Goal: Check status: Check status

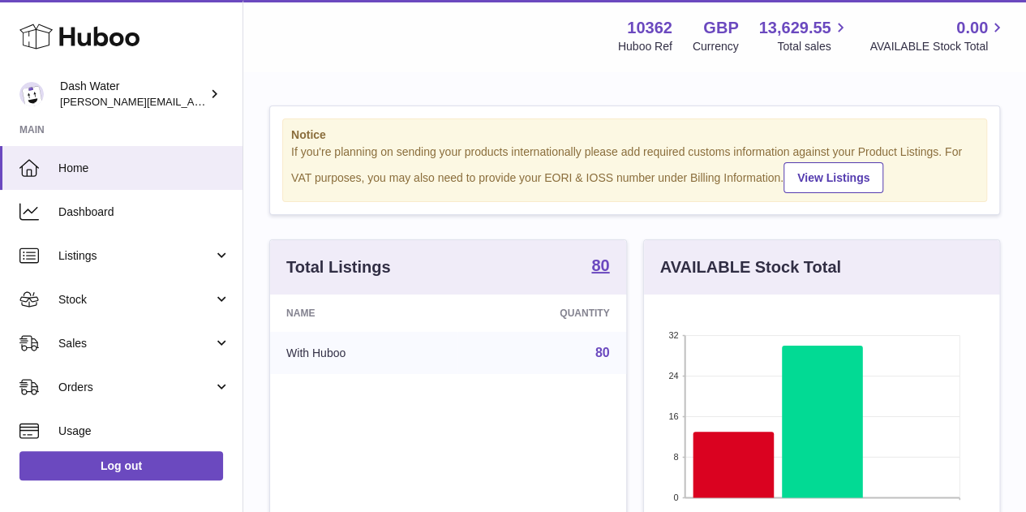
scroll to position [253, 355]
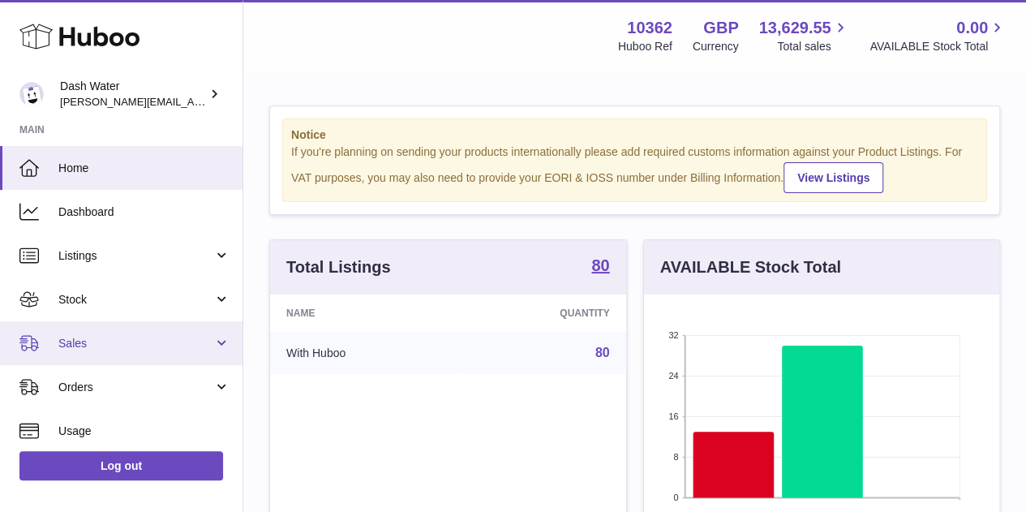
click at [105, 346] on span "Sales" at bounding box center [135, 343] width 155 height 15
click at [111, 354] on link "Sales" at bounding box center [121, 343] width 243 height 44
click at [119, 354] on link "Sales" at bounding box center [121, 343] width 243 height 44
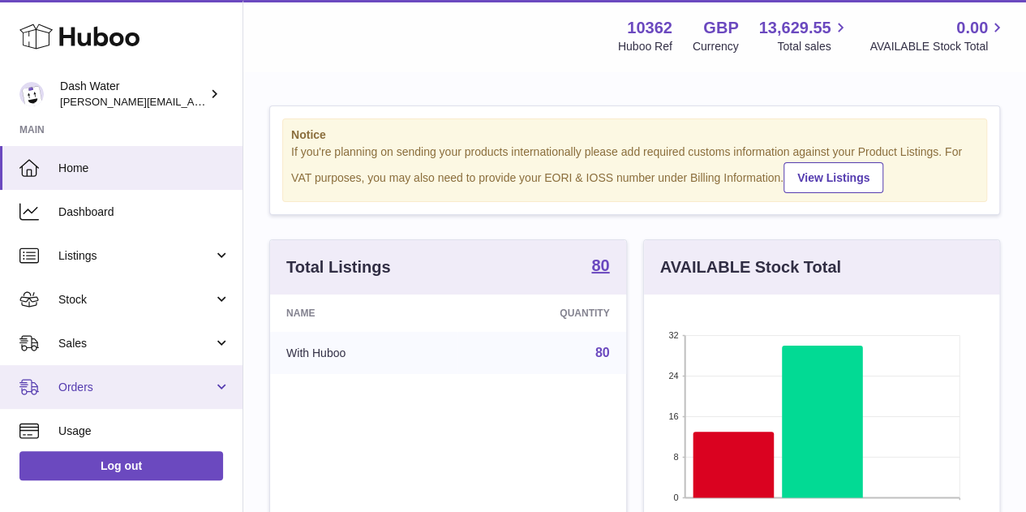
click at [108, 392] on span "Orders" at bounding box center [135, 387] width 155 height 15
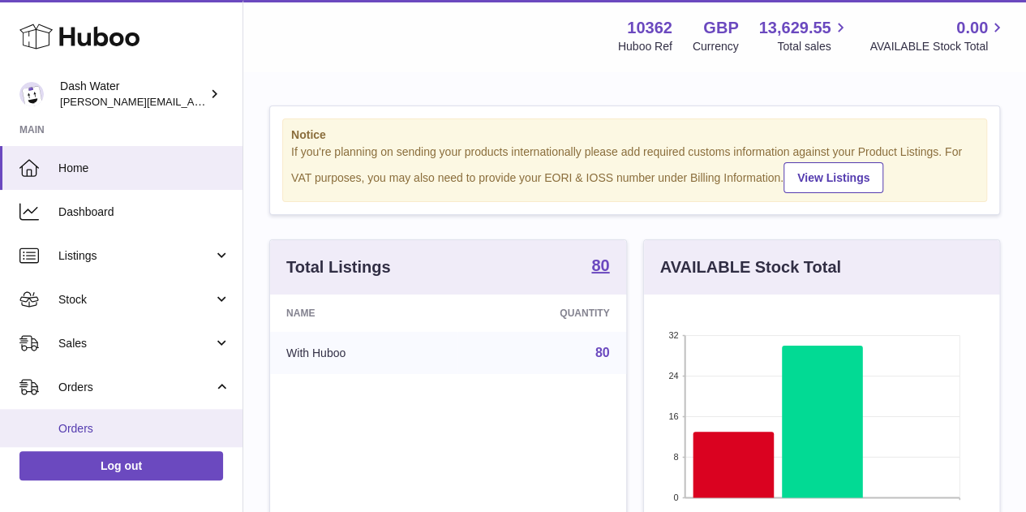
click at [105, 419] on link "Orders" at bounding box center [121, 429] width 243 height 40
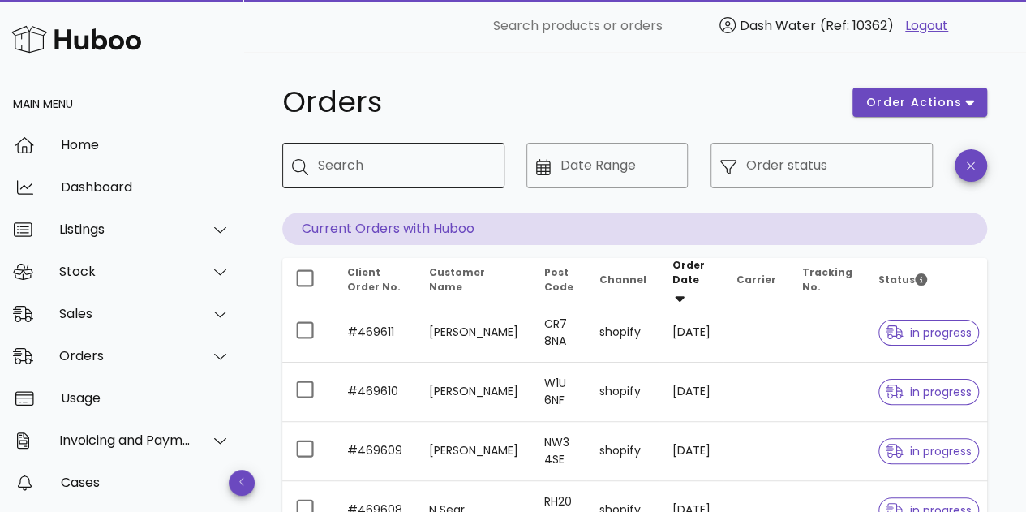
click at [429, 185] on div "Search" at bounding box center [405, 165] width 174 height 45
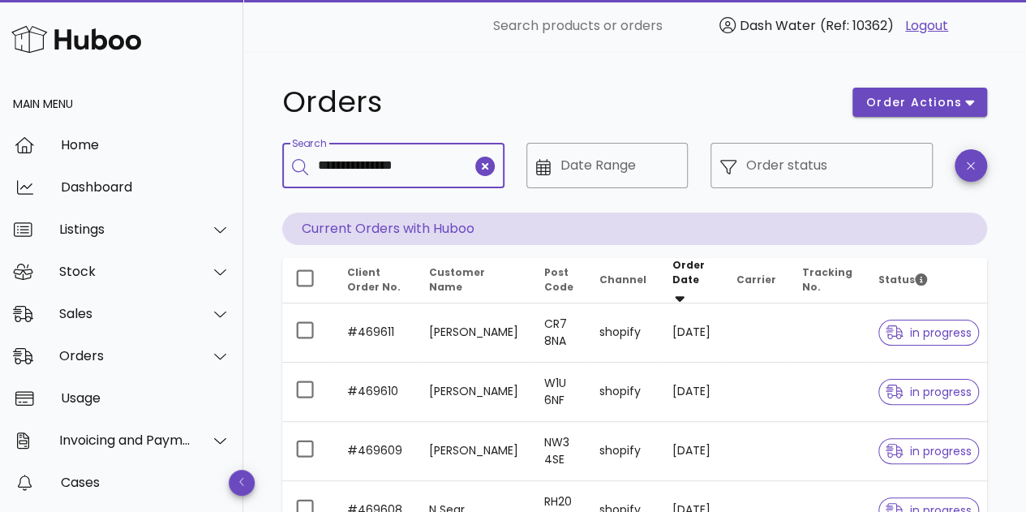
type input "**********"
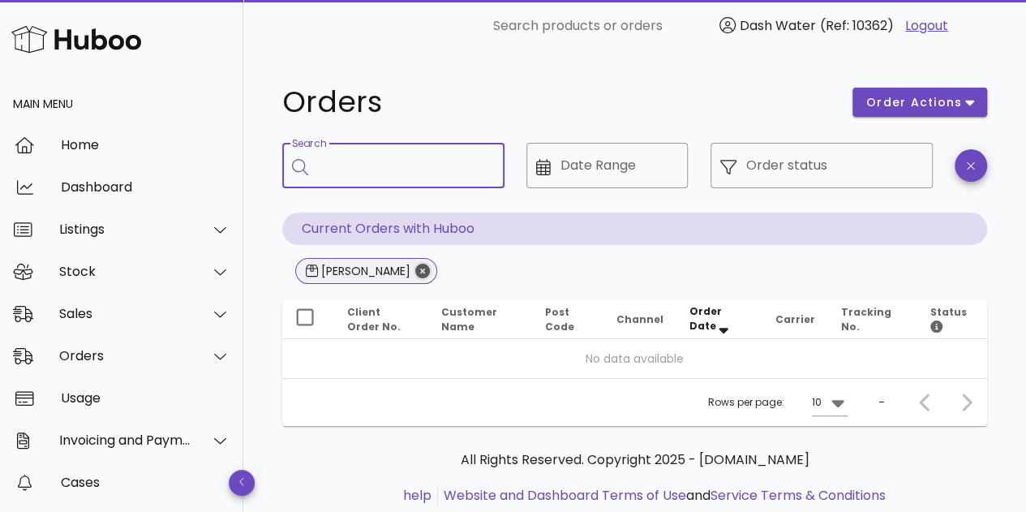
click at [427, 274] on icon "Close" at bounding box center [422, 271] width 15 height 15
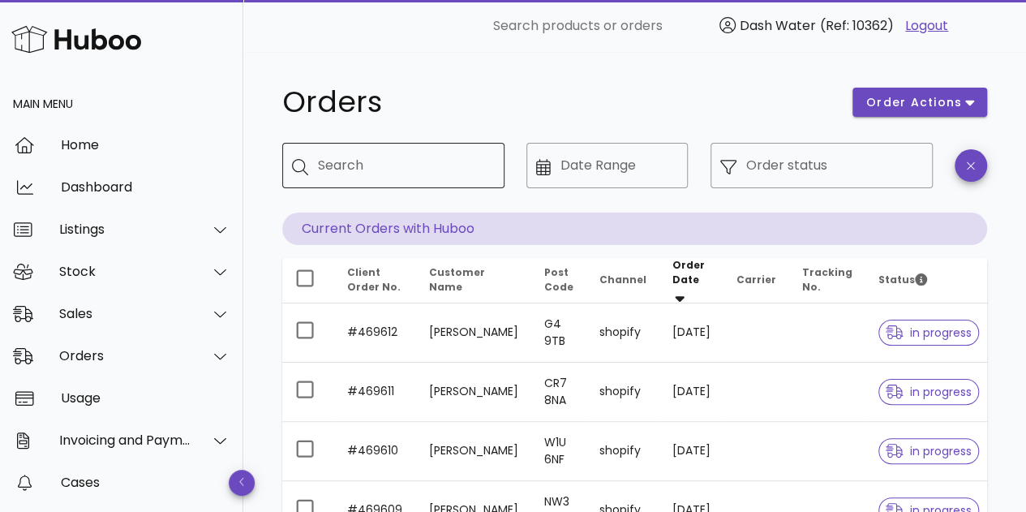
click at [434, 157] on input "Search" at bounding box center [405, 166] width 174 height 26
type input "*******"
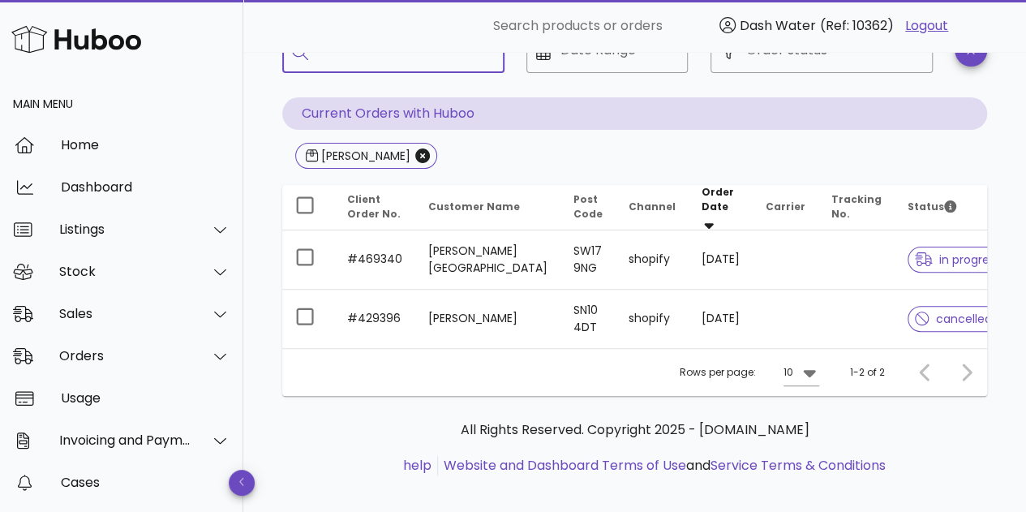
scroll to position [123, 0]
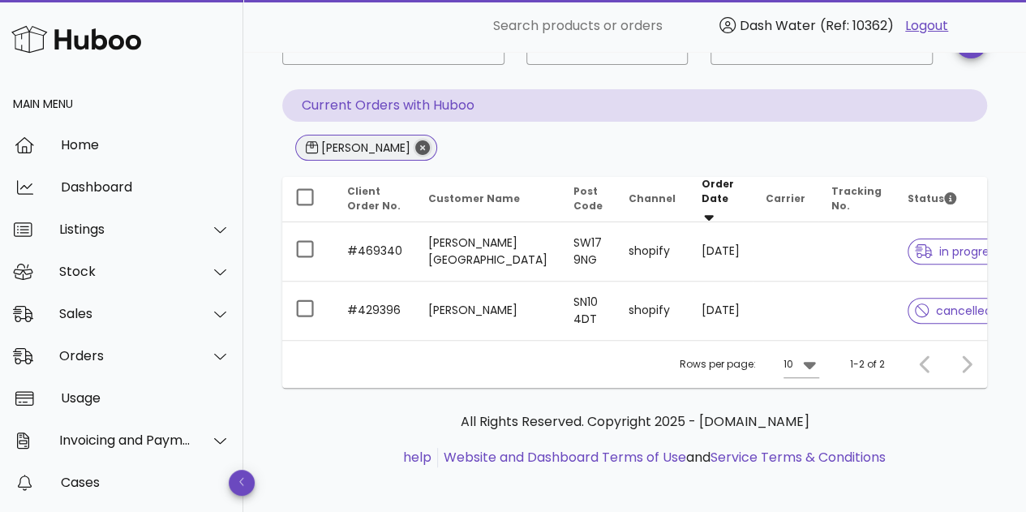
click at [415, 143] on icon "Close" at bounding box center [422, 147] width 15 height 15
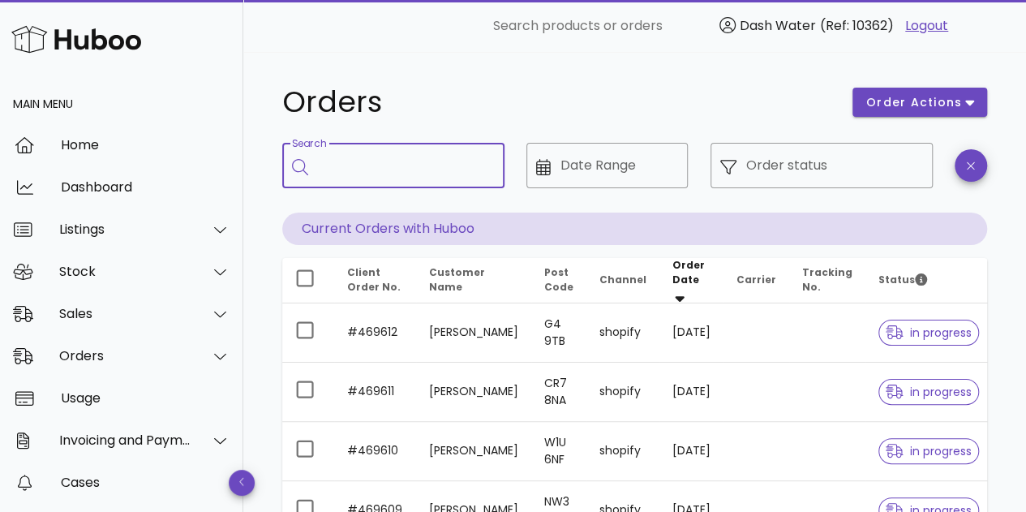
click at [381, 161] on input "Search" at bounding box center [405, 166] width 174 height 26
type input "*******"
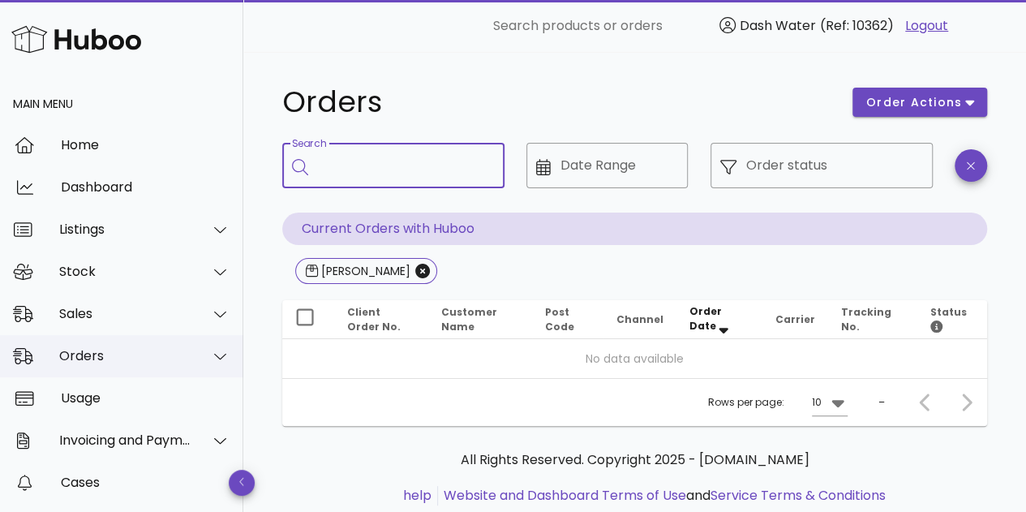
click at [216, 373] on div at bounding box center [210, 356] width 39 height 41
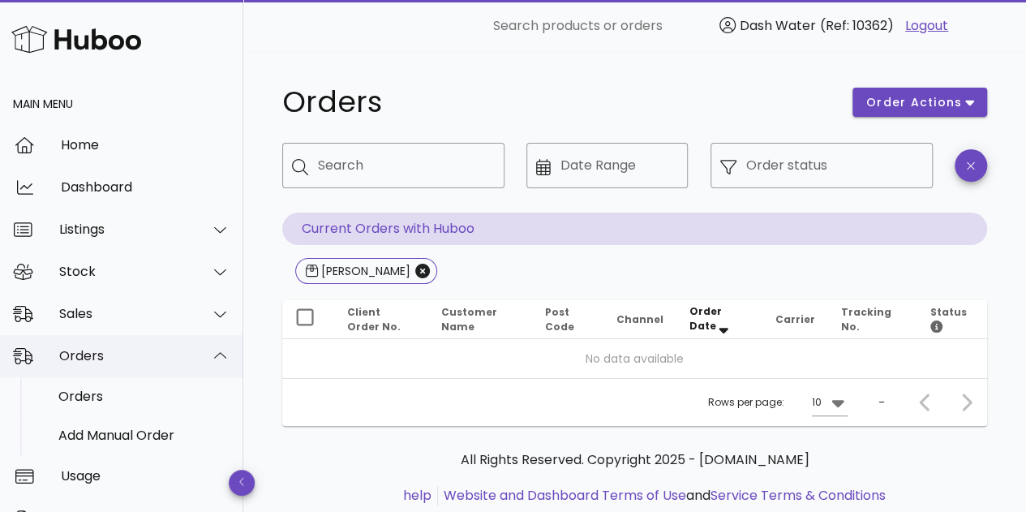
scroll to position [81, 0]
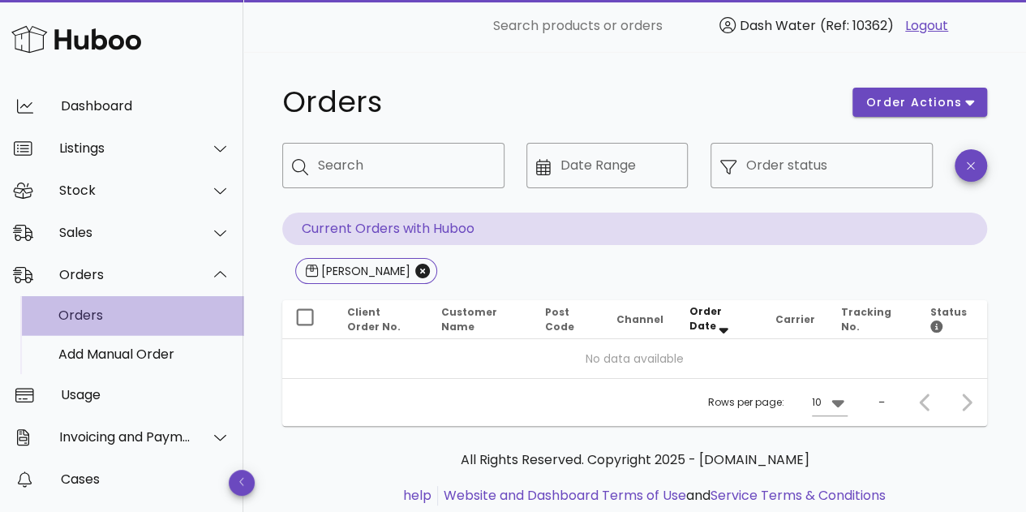
click at [108, 315] on div "Orders" at bounding box center [144, 314] width 172 height 15
